Goal: Task Accomplishment & Management: Use online tool/utility

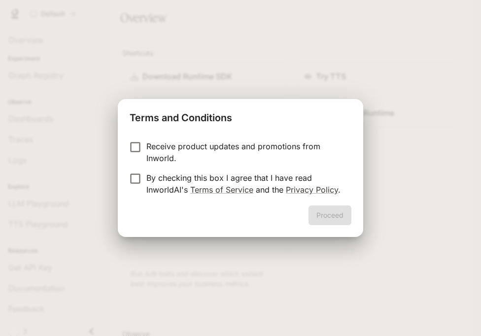
click at [260, 177] on p "By checking this box I agree that I have read InworldAI's Terms of Service and …" at bounding box center [244, 184] width 197 height 24
click at [310, 212] on button "Proceed" at bounding box center [329, 215] width 43 height 20
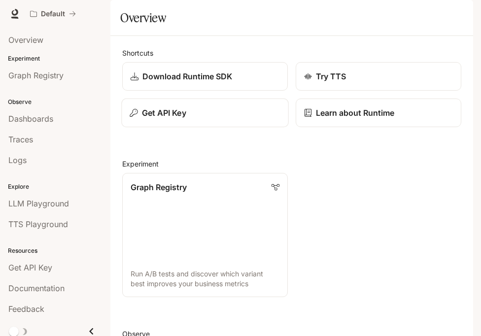
click at [199, 119] on div "Get API Key" at bounding box center [205, 113] width 150 height 12
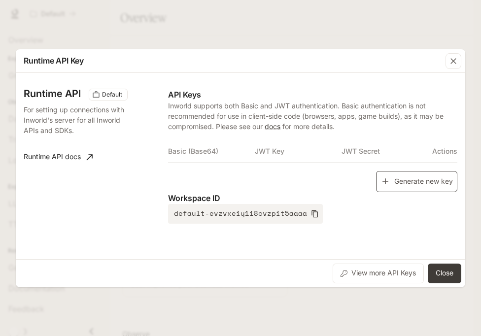
click at [401, 177] on button "Generate new key" at bounding box center [416, 181] width 81 height 21
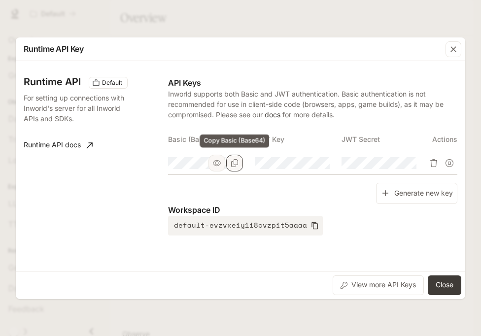
click at [235, 168] on button "Copy Basic (Base64)" at bounding box center [234, 163] width 17 height 17
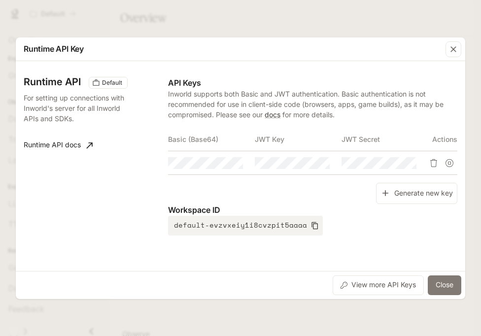
click at [441, 277] on button "Close" at bounding box center [443, 285] width 33 height 20
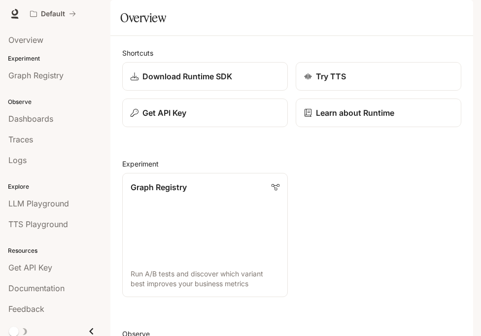
click at [462, 18] on div "button" at bounding box center [459, 14] width 14 height 14
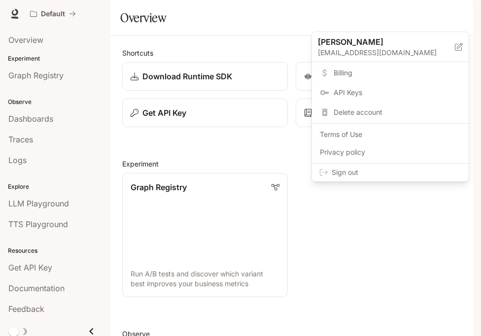
click at [414, 175] on span "Sign out" at bounding box center [395, 172] width 129 height 10
